Goal: Transaction & Acquisition: Book appointment/travel/reservation

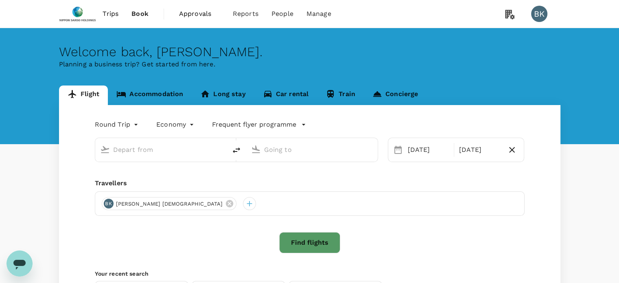
type input "Singapore, Singapore (any)"
type input "Narita Intl (NRT)"
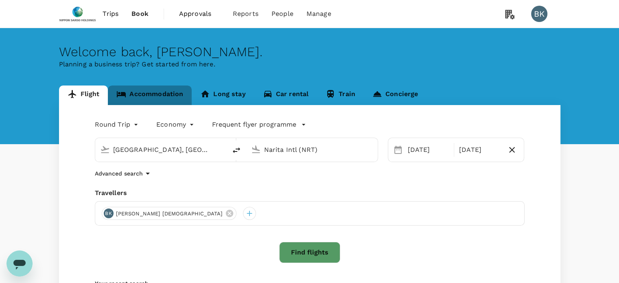
click at [154, 94] on link "Accommodation" at bounding box center [150, 96] width 84 height 20
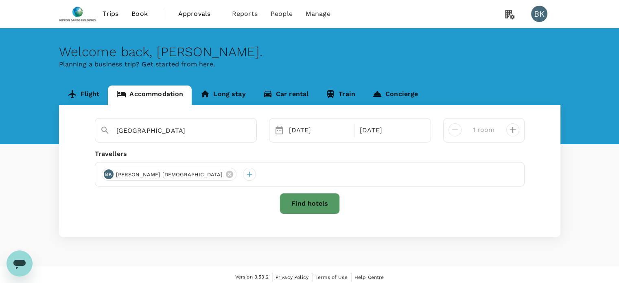
click at [370, 252] on div "Welcome back , BOON HOCK . Planning a business trip? Get started from here. Fli…" at bounding box center [309, 147] width 619 height 238
click at [116, 17] on span "Trips" at bounding box center [111, 14] width 16 height 10
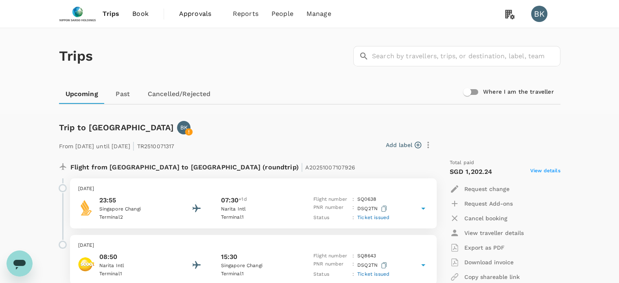
click at [140, 12] on span "Book" at bounding box center [140, 14] width 16 height 10
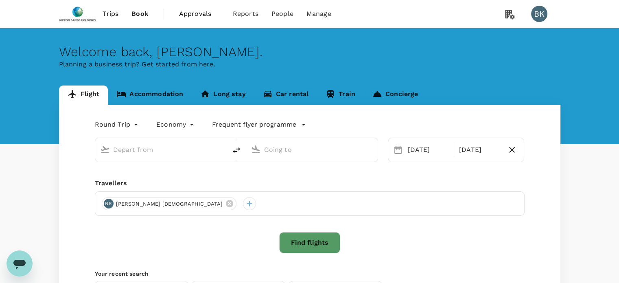
type input "Singapore, Singapore (any)"
type input "Narita Intl (NRT)"
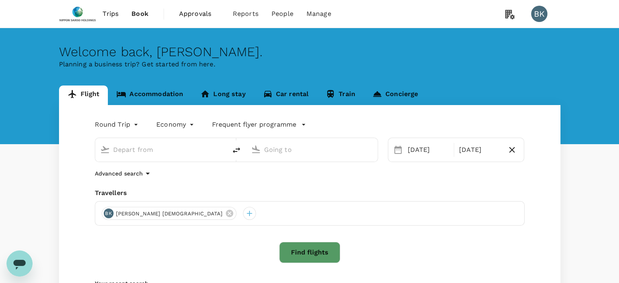
type input "Singapore, Singapore (any)"
type input "Narita Intl (NRT)"
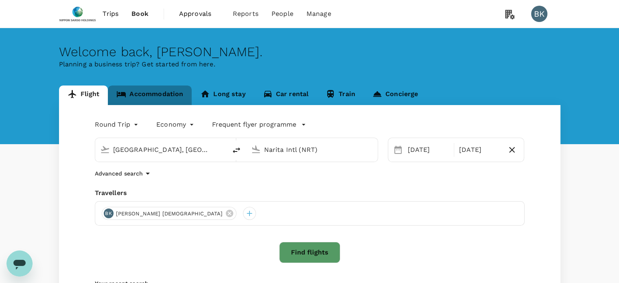
click at [162, 93] on link "Accommodation" at bounding box center [150, 96] width 84 height 20
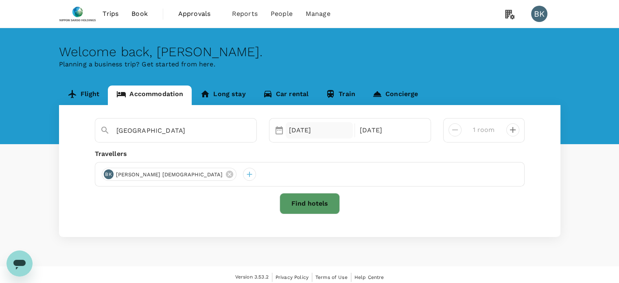
click at [303, 132] on div "27 Jan" at bounding box center [320, 130] width 68 height 16
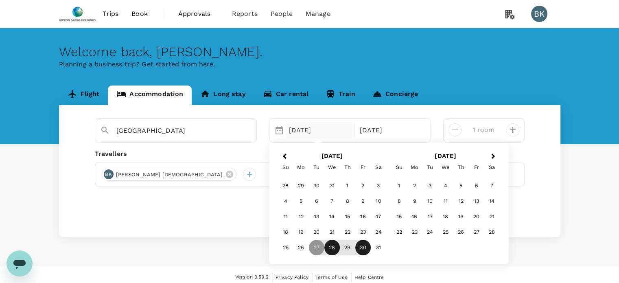
click at [331, 247] on div "28" at bounding box center [331, 247] width 15 height 15
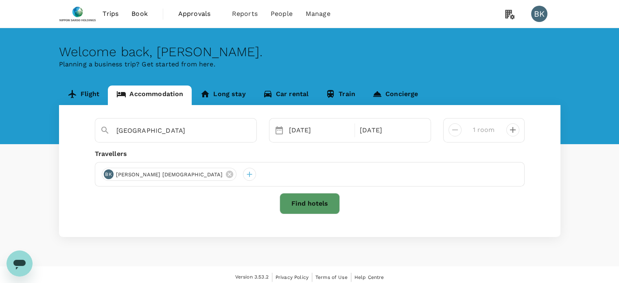
click at [574, 213] on div "Flight Accommodation Long stay Car rental Train Concierge Tokyo Selected date: …" at bounding box center [309, 161] width 619 height 151
click at [146, 131] on input "Tokyo" at bounding box center [172, 130] width 112 height 13
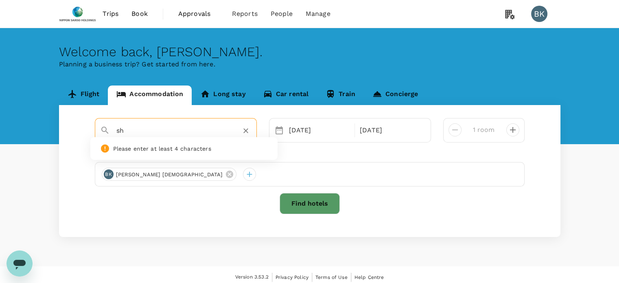
type input "s"
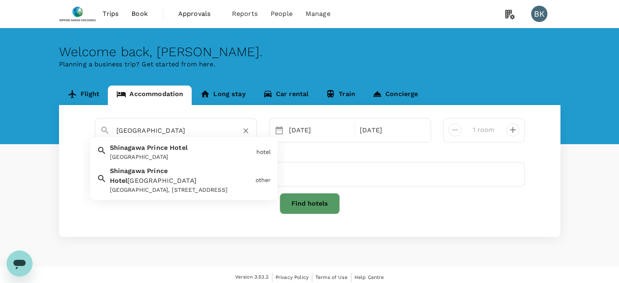
click at [150, 152] on div "Shinagawa Prince Hotel Shinagawa Prince Hotel" at bounding box center [180, 151] width 147 height 22
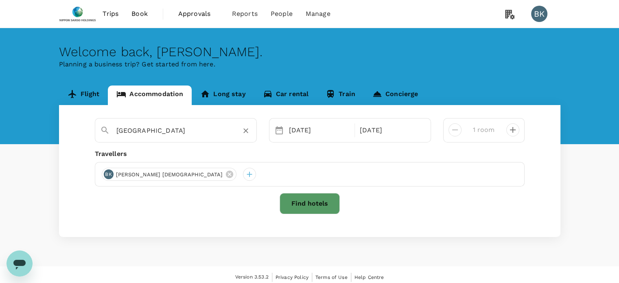
type input "[GEOGRAPHIC_DATA]"
click at [301, 204] on button "Find hotels" at bounding box center [310, 203] width 60 height 21
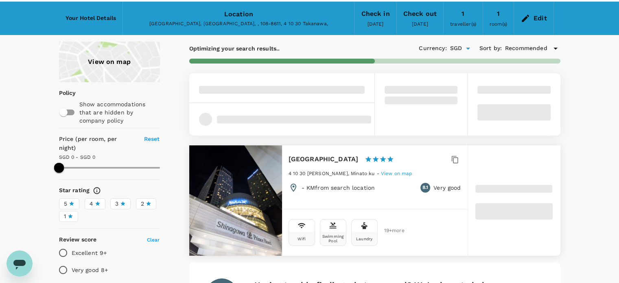
scroll to position [41, 0]
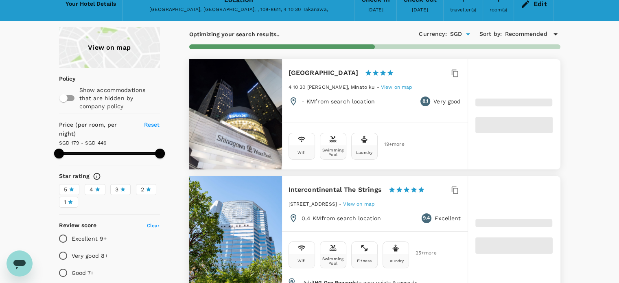
type input "445.14"
type input "178.95"
type input "445.95"
type input "107.95"
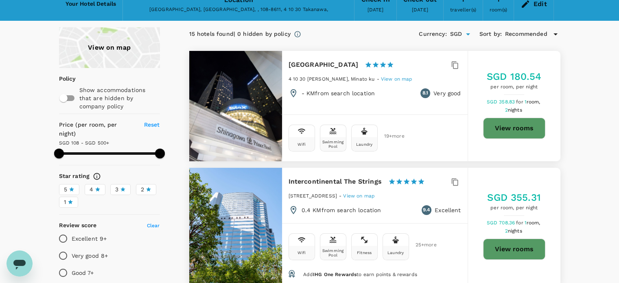
click at [382, 77] on span "View on map" at bounding box center [397, 79] width 32 height 6
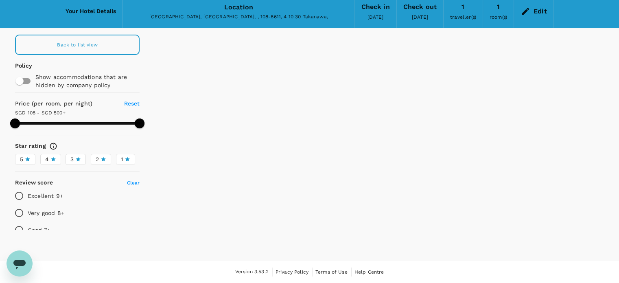
scroll to position [33, 0]
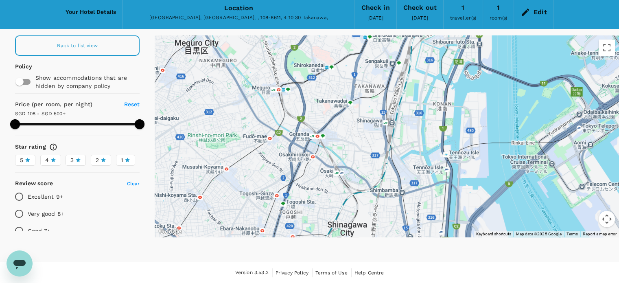
drag, startPoint x: 333, startPoint y: 142, endPoint x: 325, endPoint y: 132, distance: 12.9
click at [325, 132] on div at bounding box center [387, 136] width 465 height 202
type input "499.95"
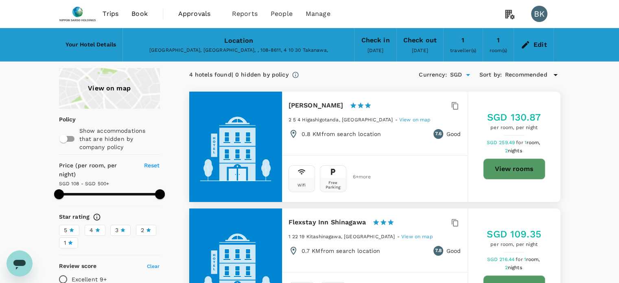
click at [138, 13] on span "Book" at bounding box center [140, 14] width 16 height 10
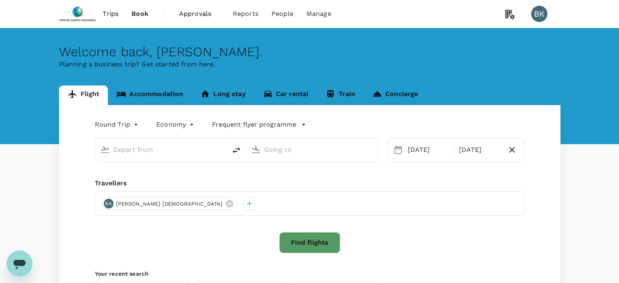
type input "Singapore, Singapore (any)"
type input "Narita Intl (NRT)"
type input "Singapore, Singapore (any)"
type input "Narita Intl (NRT)"
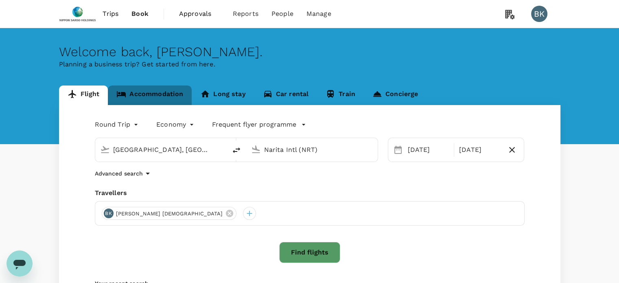
click at [159, 94] on link "Accommodation" at bounding box center [150, 96] width 84 height 20
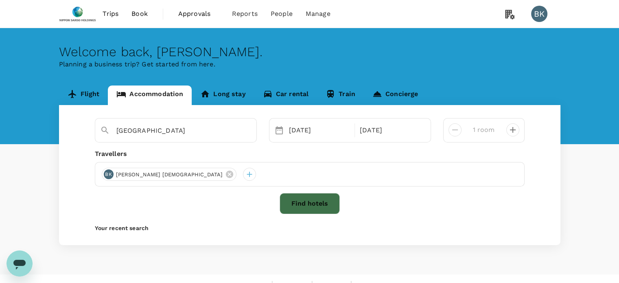
click at [316, 200] on button "Find hotels" at bounding box center [310, 203] width 60 height 21
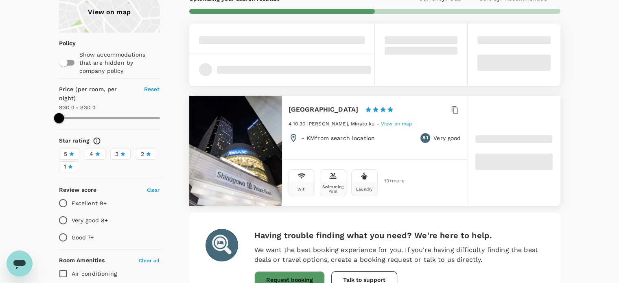
scroll to position [81, 0]
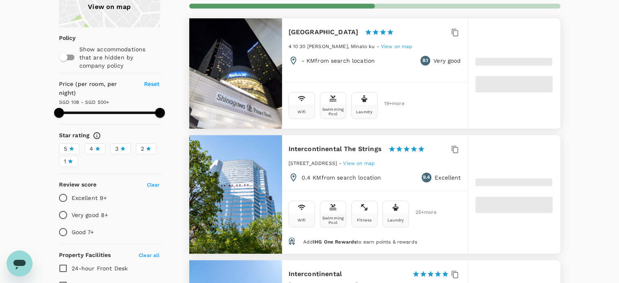
type input "499.95"
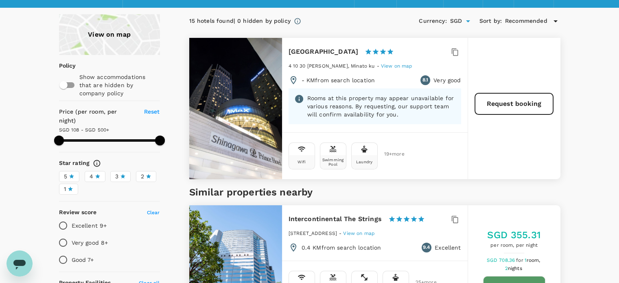
scroll to position [41, 0]
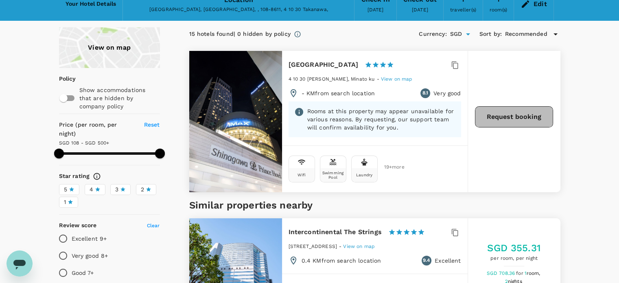
click at [508, 115] on button "Request booking" at bounding box center [514, 116] width 78 height 21
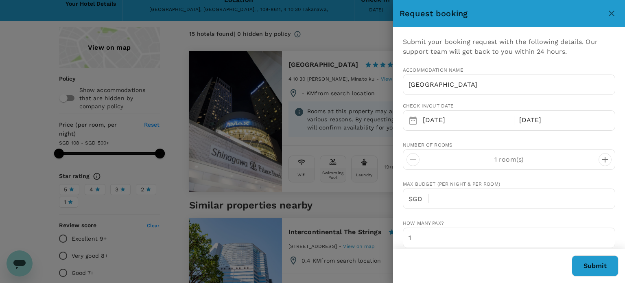
type input "65"
type input "98719834"
type input "adrian.kerk@apac.nipponsanso.com"
click at [610, 14] on icon "close" at bounding box center [612, 14] width 10 height 10
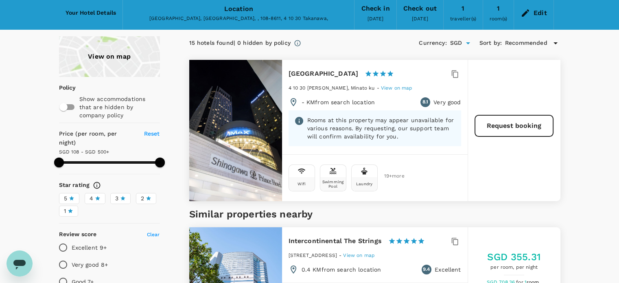
scroll to position [0, 0]
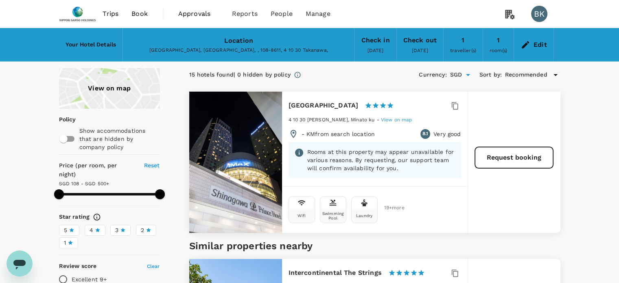
type input "499.95"
click at [532, 188] on div "Request booking" at bounding box center [514, 162] width 93 height 141
click at [509, 150] on button "Request booking" at bounding box center [514, 157] width 78 height 21
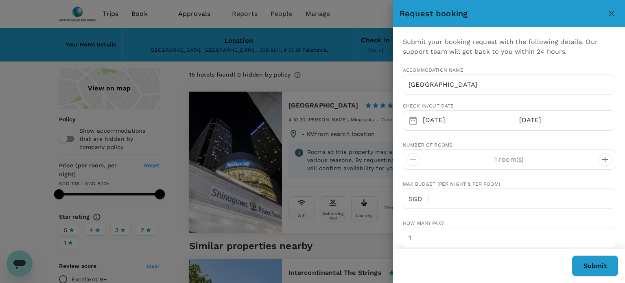
click at [587, 264] on button "Submit" at bounding box center [595, 265] width 47 height 21
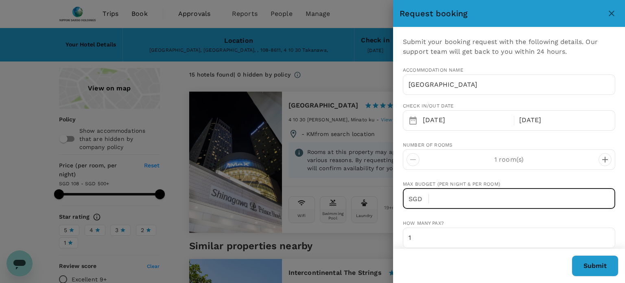
click at [472, 198] on input "text" at bounding box center [526, 199] width 180 height 20
click at [594, 266] on button "Submit" at bounding box center [595, 265] width 47 height 21
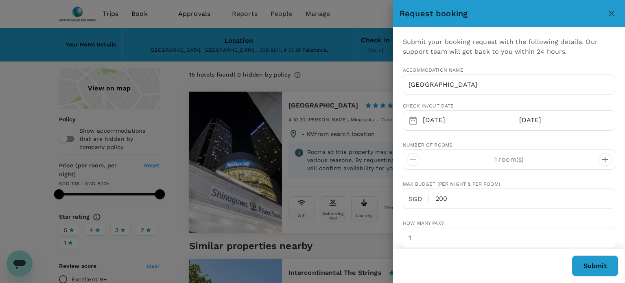
click at [603, 160] on icon "decrease" at bounding box center [606, 160] width 6 height 6
click at [414, 158] on icon "decrease" at bounding box center [413, 160] width 10 height 10
click at [514, 268] on div "Submit" at bounding box center [506, 263] width 226 height 28
click at [594, 266] on button "Submit" at bounding box center [595, 265] width 47 height 21
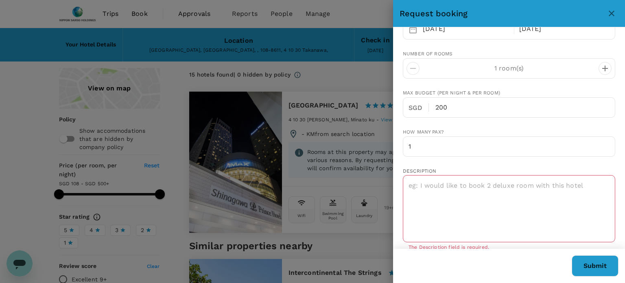
scroll to position [81, 0]
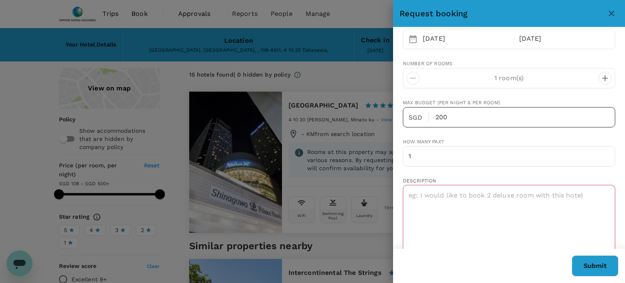
click at [449, 115] on input "200" at bounding box center [526, 117] width 180 height 20
type input "2"
click at [448, 198] on textarea at bounding box center [509, 218] width 213 height 67
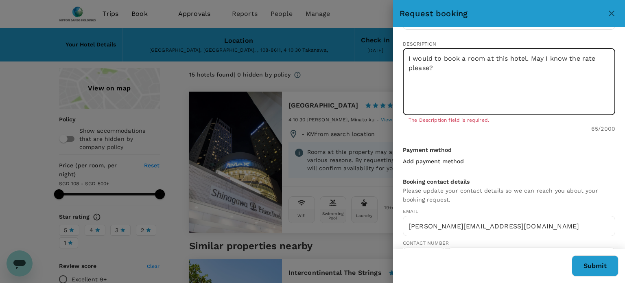
scroll to position [244, 0]
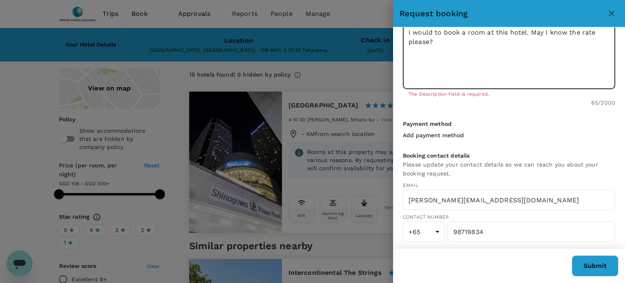
type textarea "I would to book a room at this hotel. May I know the rate please?"
click at [594, 264] on button "Submit" at bounding box center [595, 265] width 47 height 21
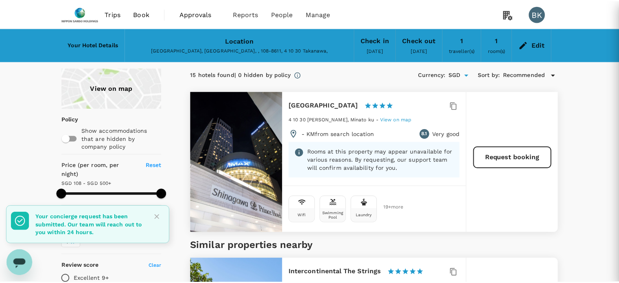
scroll to position [235, 0]
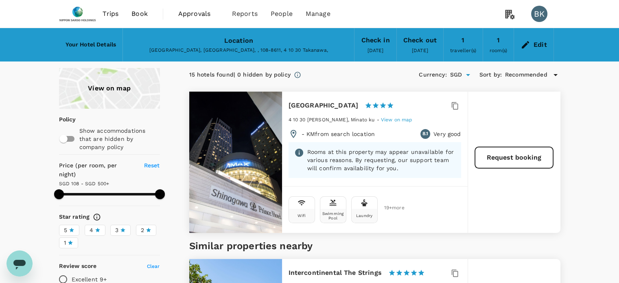
type input "499.95"
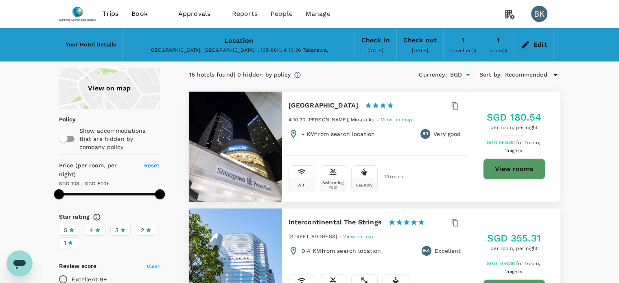
click at [190, 12] on span "Approvals" at bounding box center [198, 14] width 41 height 10
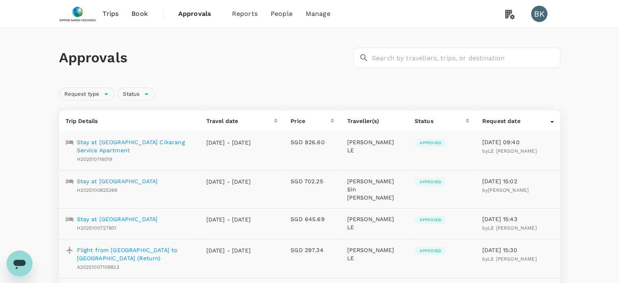
click at [138, 141] on p "Stay at [GEOGRAPHIC_DATA] Cikarang Service Apartment" at bounding box center [135, 146] width 116 height 16
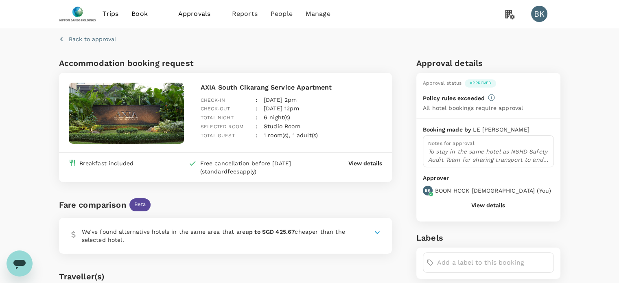
click at [446, 152] on p "To stay in the same hotel as NSHD Safety Audit Team for sharing transport to an…" at bounding box center [488, 155] width 121 height 16
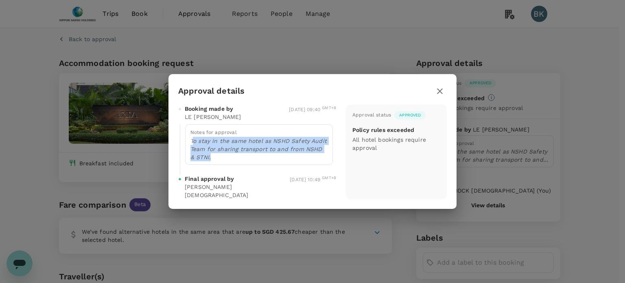
drag, startPoint x: 192, startPoint y: 145, endPoint x: 215, endPoint y: 159, distance: 27.0
click at [215, 159] on p "To stay in the same hotel as NSHD Safety Audit Team for sharing transport to an…" at bounding box center [259, 149] width 137 height 24
click at [209, 155] on p "To stay in the same hotel as NSHD Safety Audit Team for sharing transport to an…" at bounding box center [259, 149] width 137 height 24
drag, startPoint x: 191, startPoint y: 145, endPoint x: 219, endPoint y: 164, distance: 33.8
click at [219, 161] on p "To stay in the same hotel as NSHD Safety Audit Team for sharing transport to an…" at bounding box center [259, 149] width 137 height 24
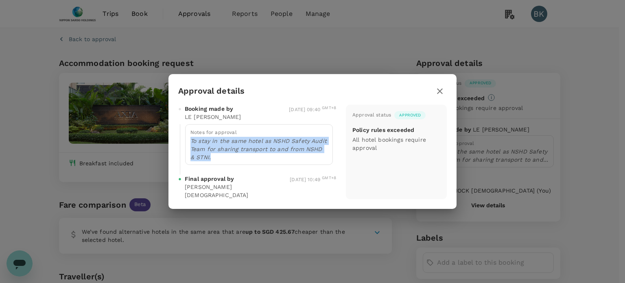
copy p "To stay in the same hotel as NSHD Safety Audit Team for sharing transport to an…"
